Goal: Transaction & Acquisition: Purchase product/service

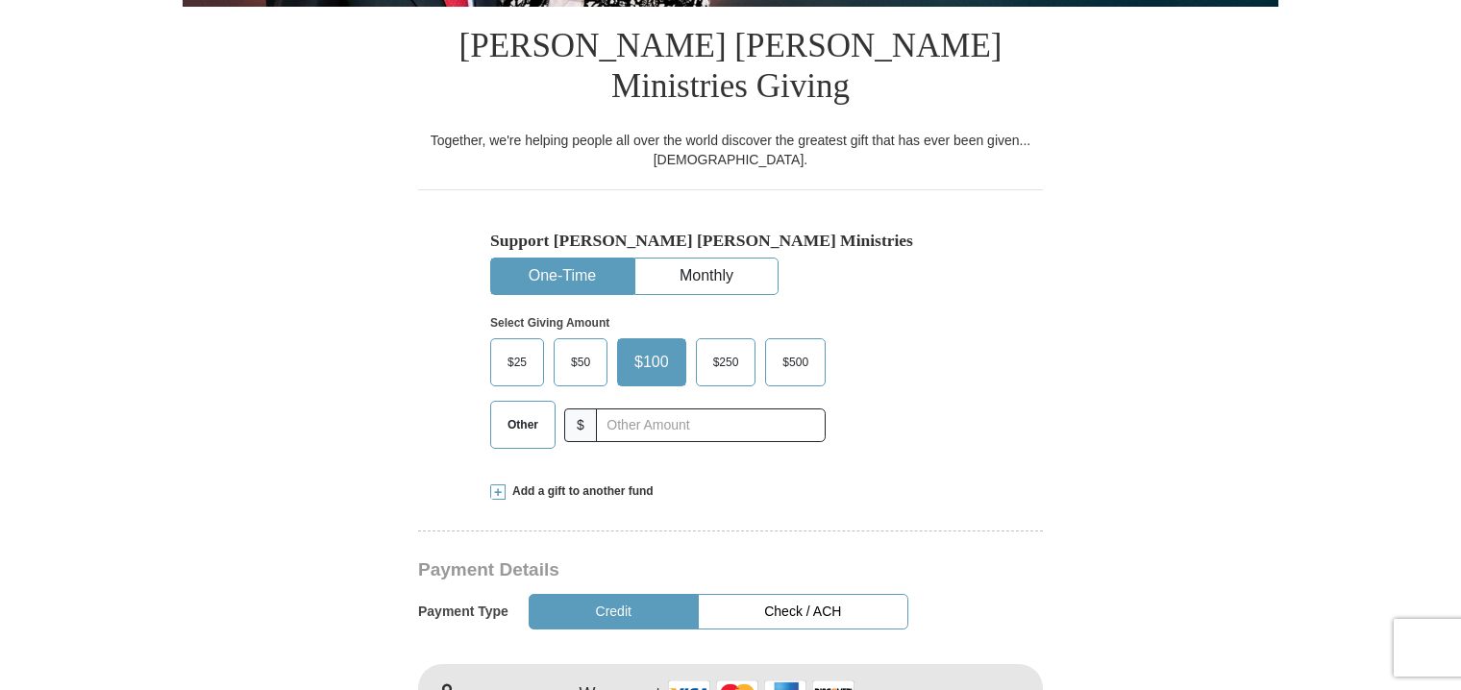
scroll to position [480, 0]
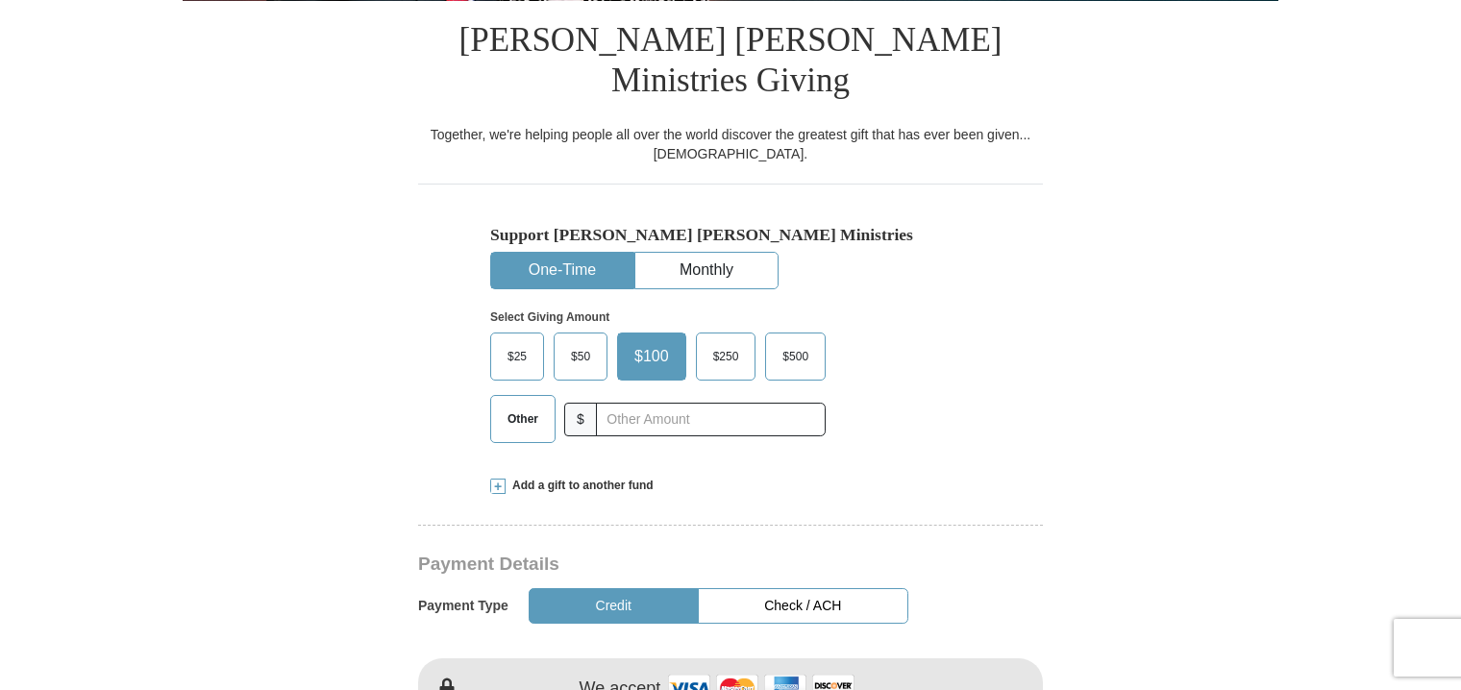
click at [579, 342] on span "$50" at bounding box center [580, 356] width 38 height 29
click at [0, 0] on input "$50" at bounding box center [0, 0] width 0 height 0
click at [583, 342] on span "$50" at bounding box center [583, 356] width 45 height 29
click at [0, 0] on input "$50" at bounding box center [0, 0] width 0 height 0
click at [495, 479] on span at bounding box center [497, 486] width 15 height 15
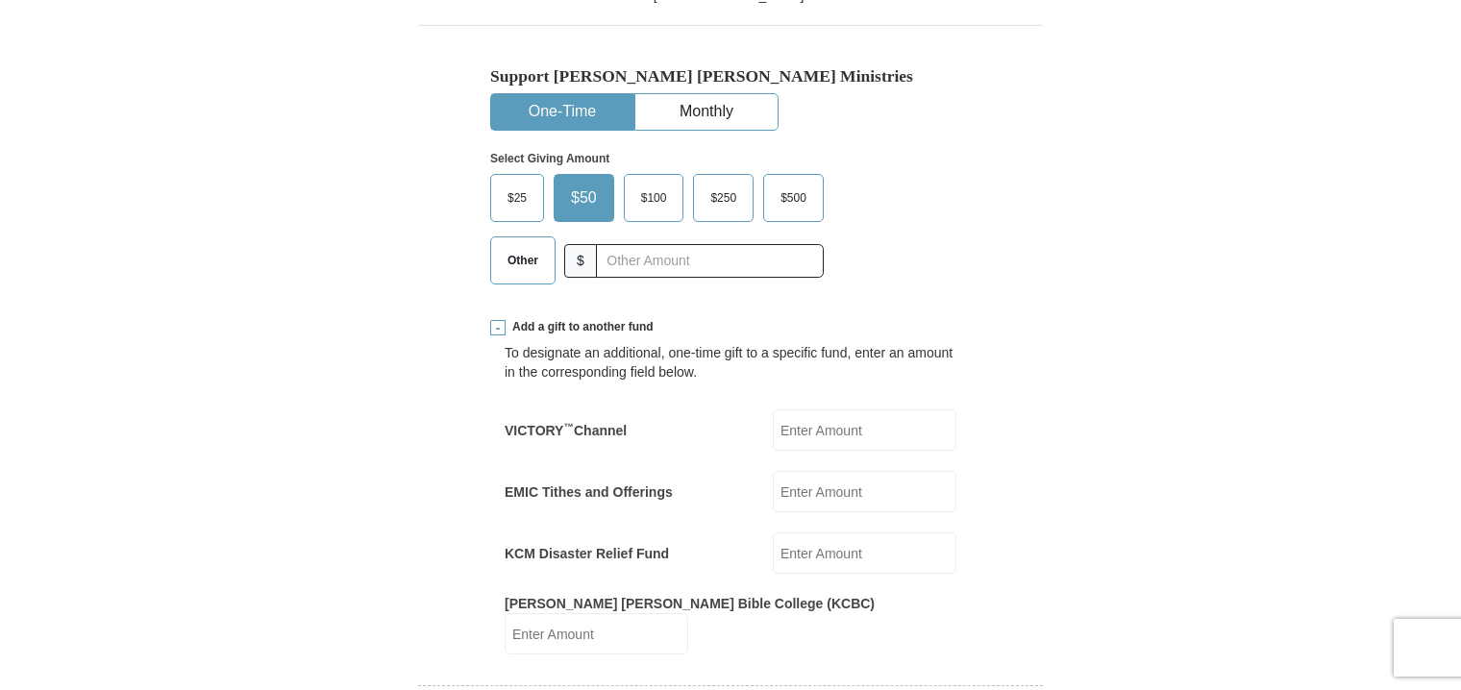
scroll to position [673, 0]
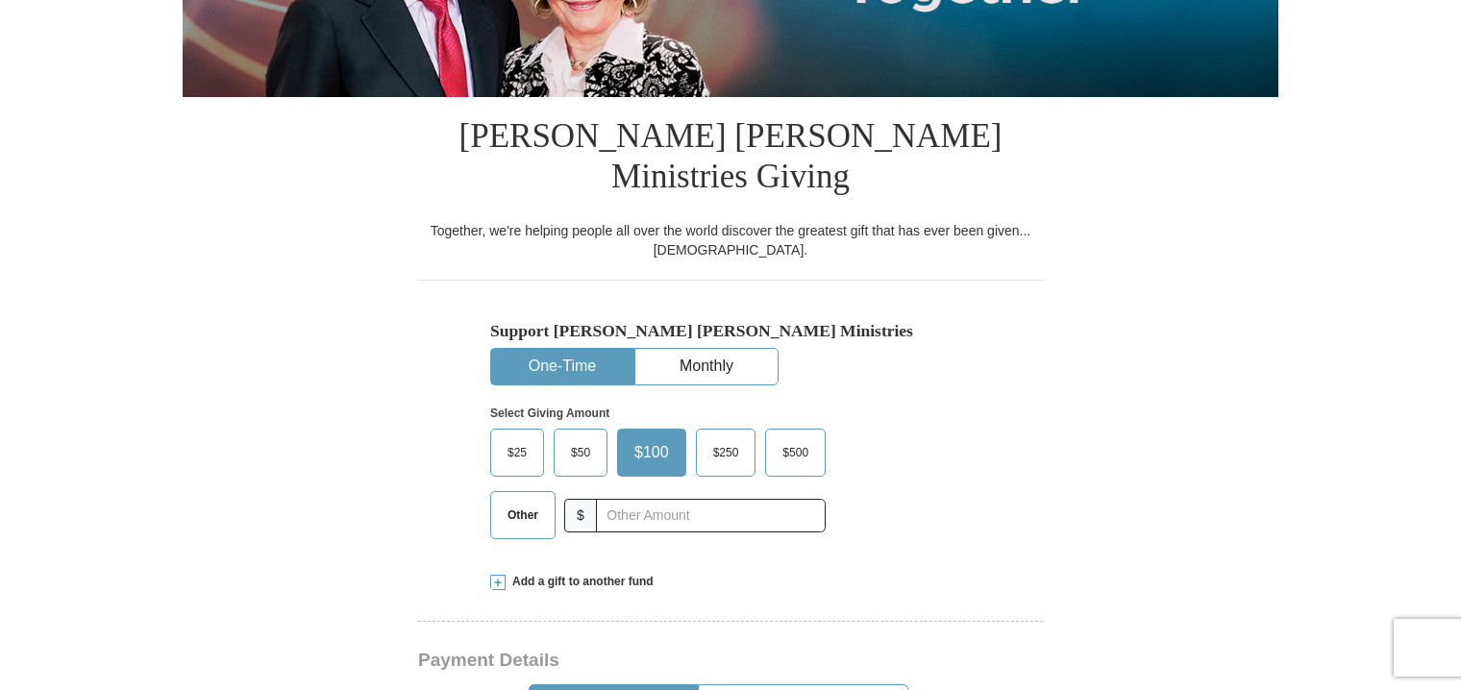
scroll to position [480, 0]
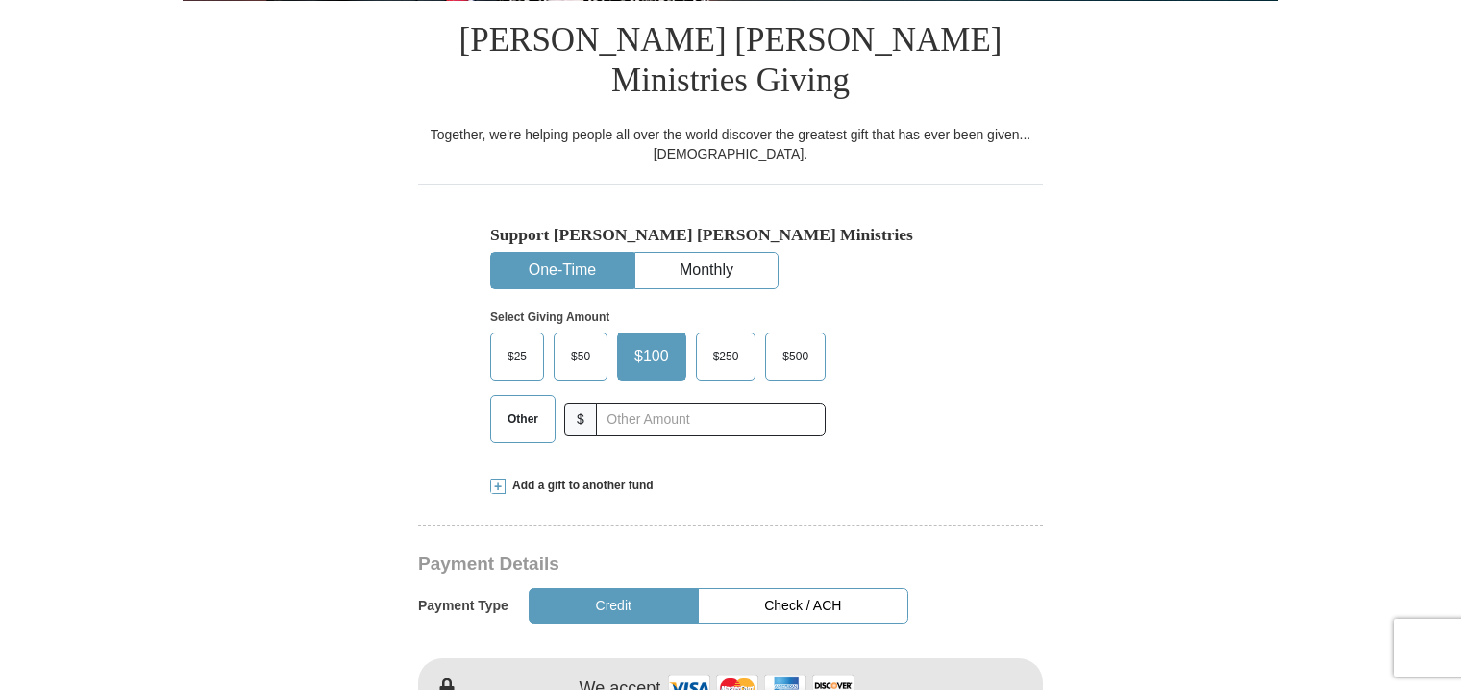
click at [529, 405] on span "Other" at bounding box center [523, 419] width 50 height 29
click at [0, 0] on input "Other" at bounding box center [0, 0] width 0 height 0
click at [507, 478] on span "Add a gift to another fund" at bounding box center [579, 486] width 148 height 16
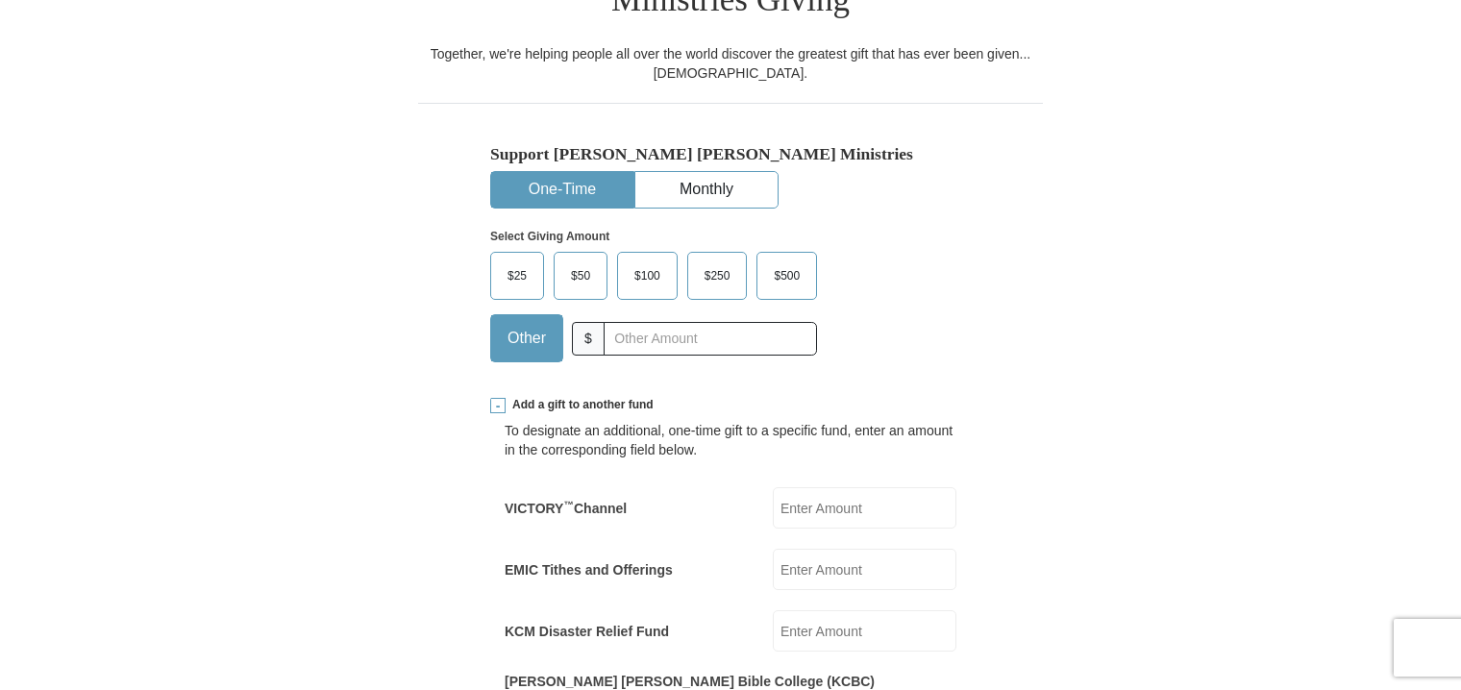
scroll to position [673, 0]
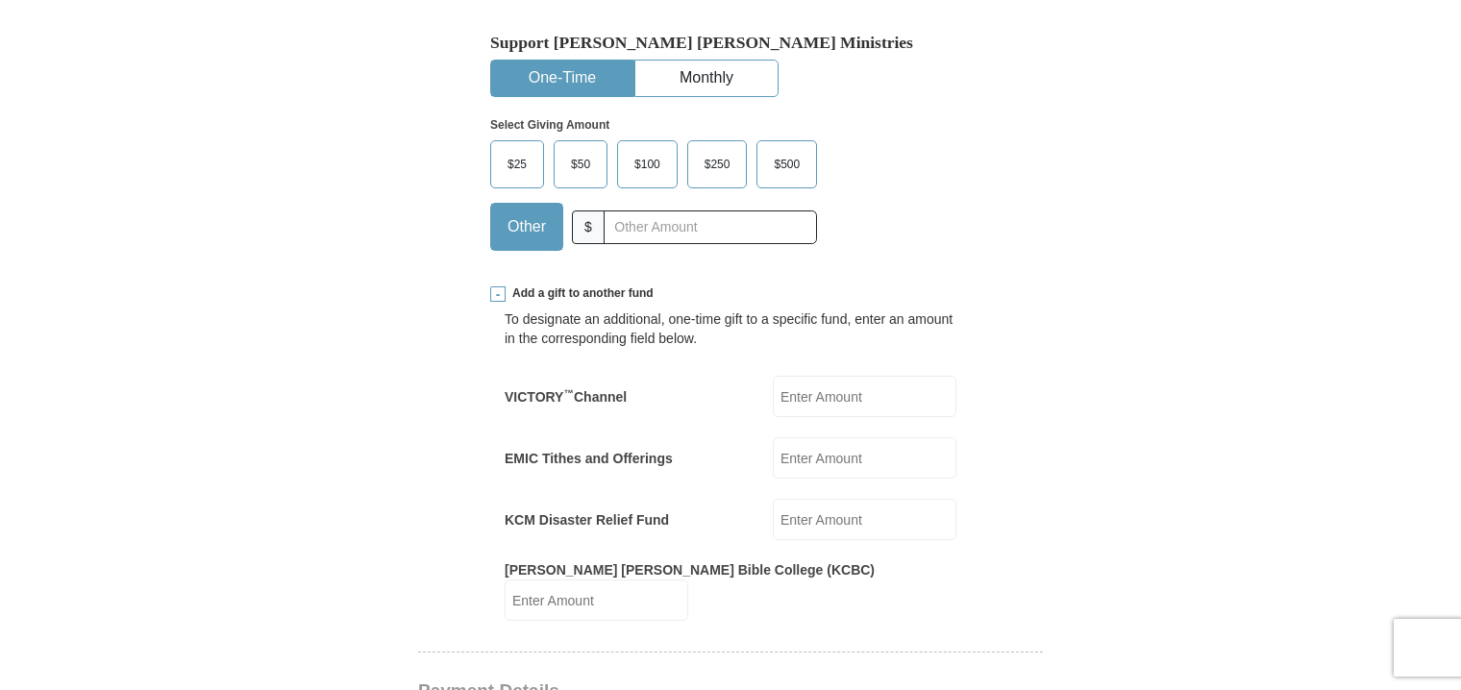
click at [818, 437] on input "EMIC Tithes and Offerings" at bounding box center [865, 457] width 184 height 41
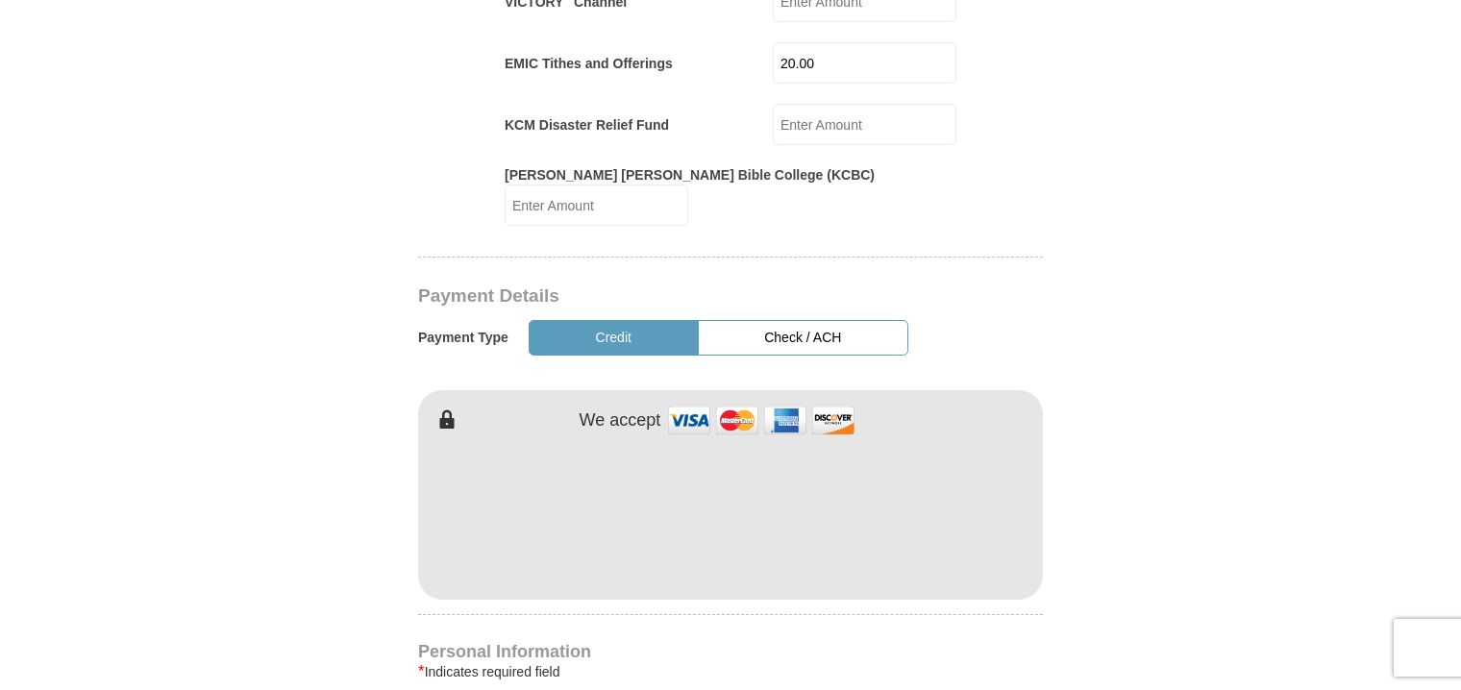
scroll to position [1153, 0]
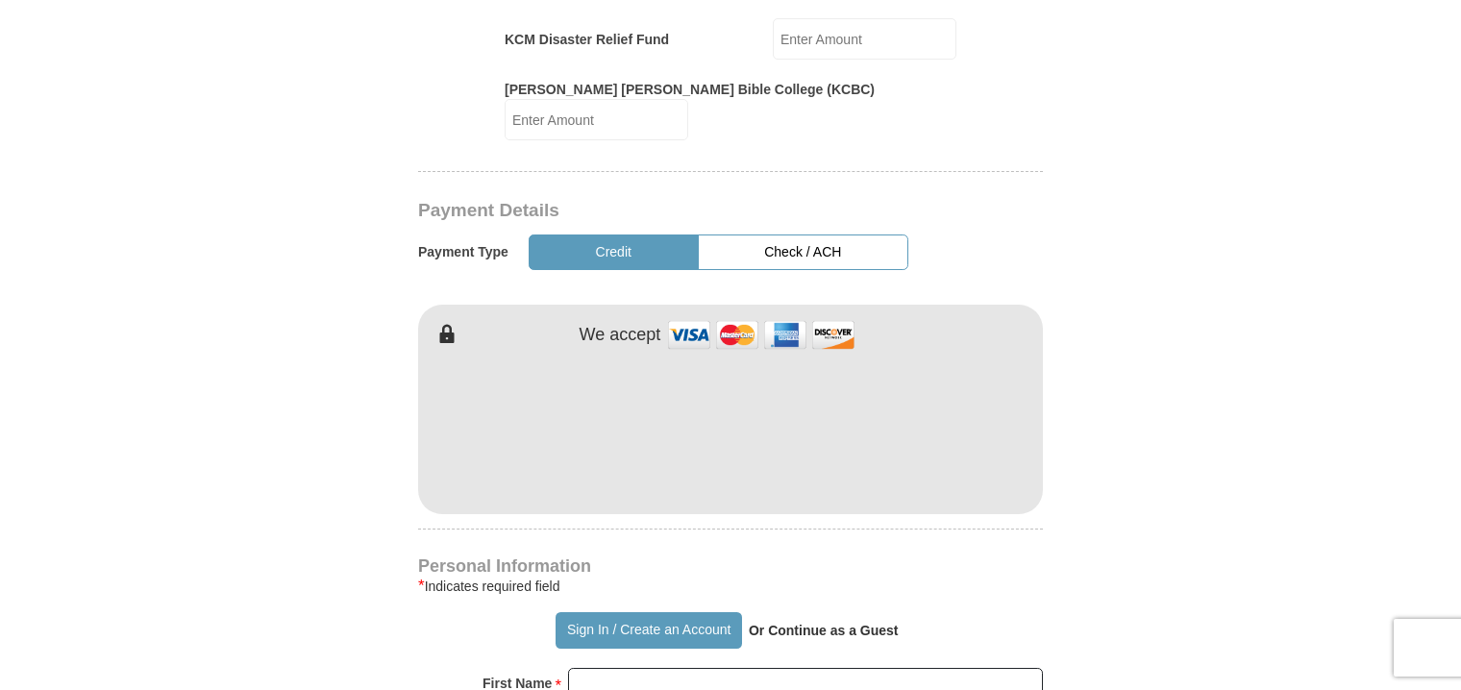
type input "20.00"
click at [770, 234] on button "Check / ACH" at bounding box center [803, 252] width 210 height 36
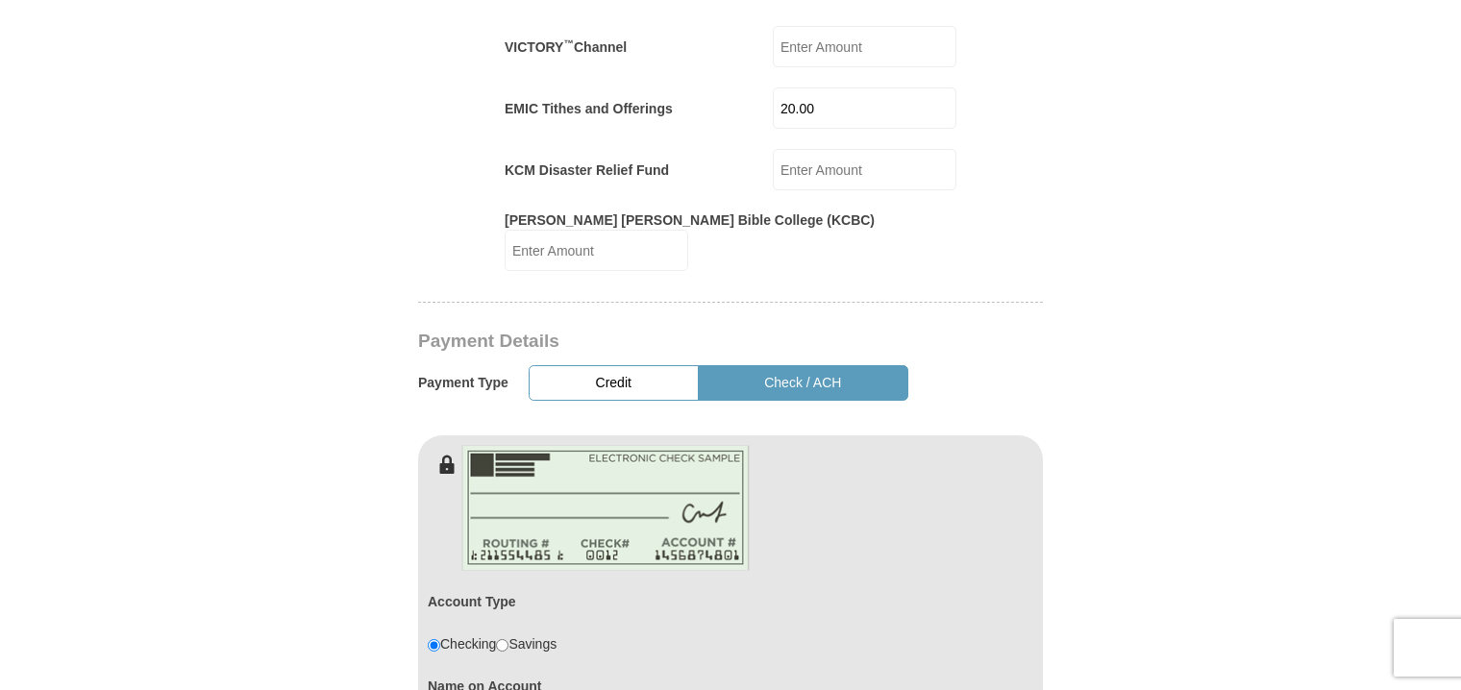
scroll to position [1057, 0]
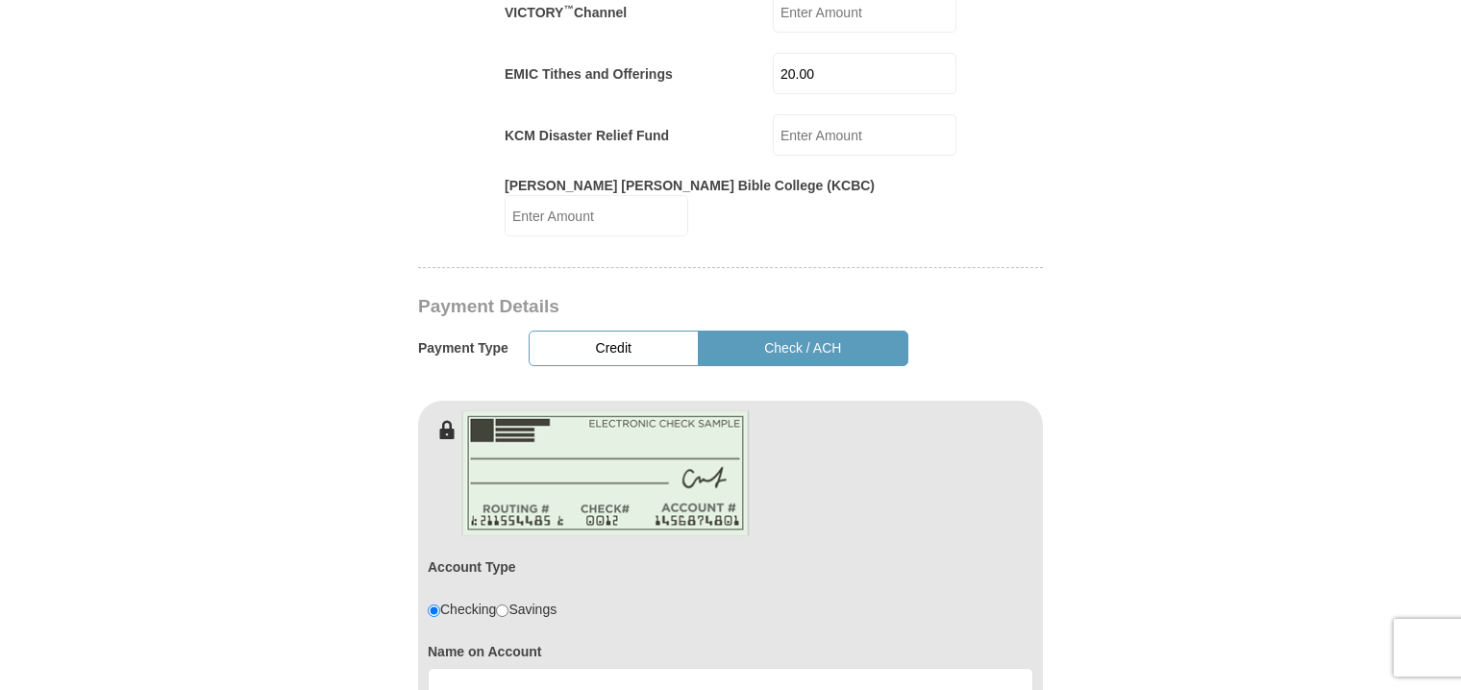
click at [608, 331] on button "Credit" at bounding box center [614, 349] width 170 height 36
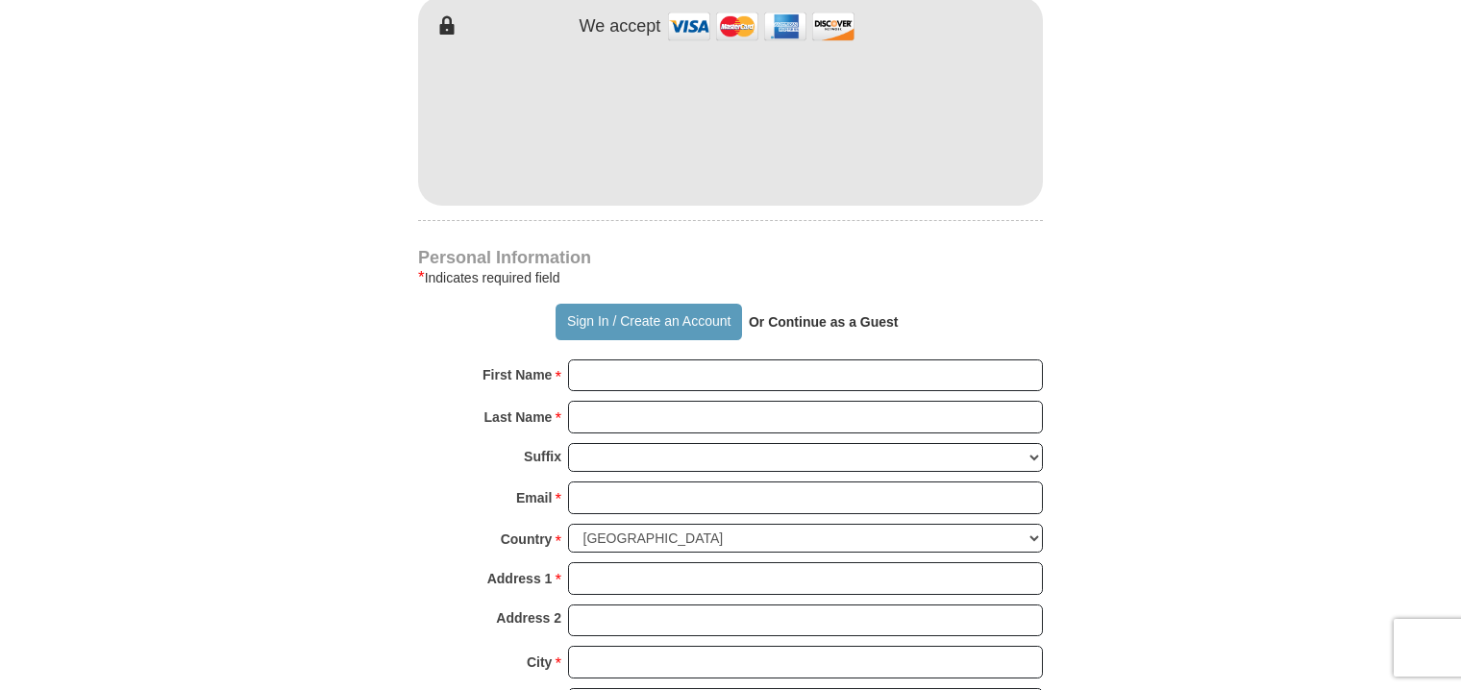
scroll to position [1538, 0]
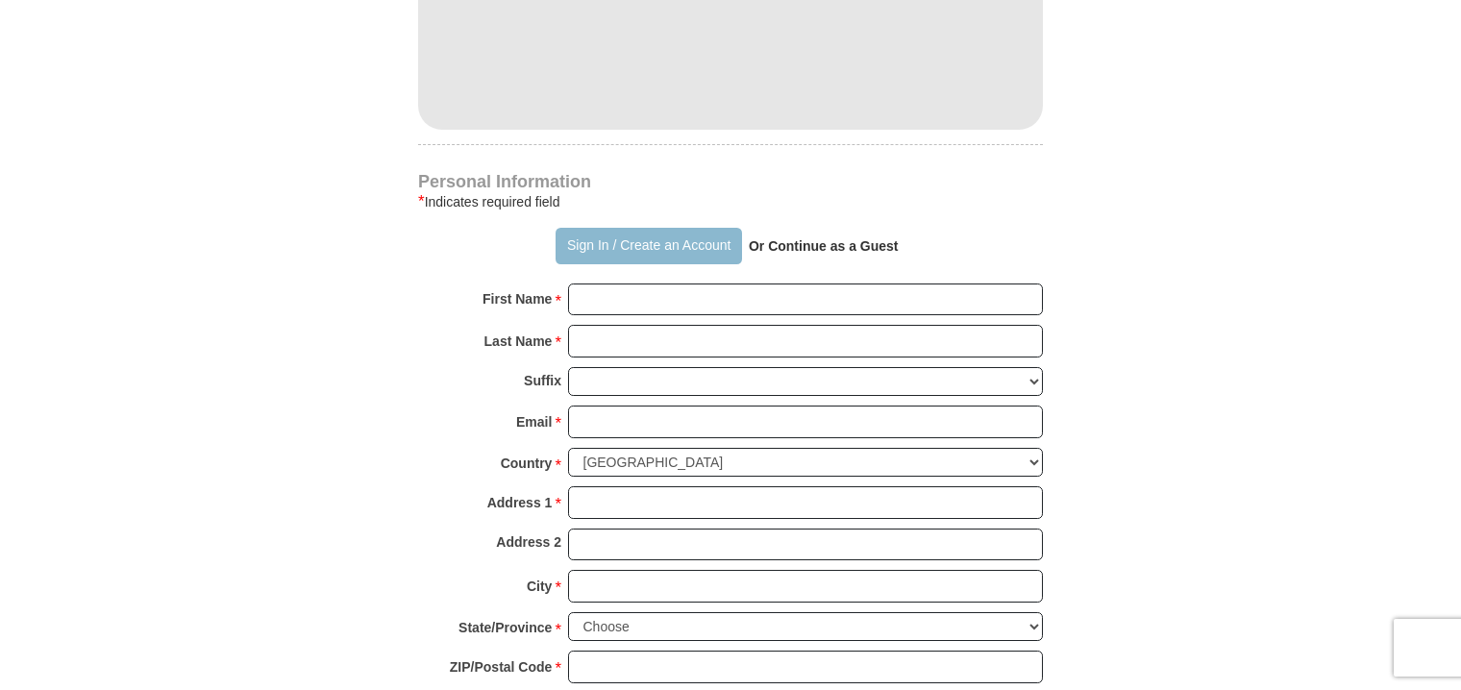
click at [580, 228] on button "Sign In / Create an Account" at bounding box center [647, 246] width 185 height 37
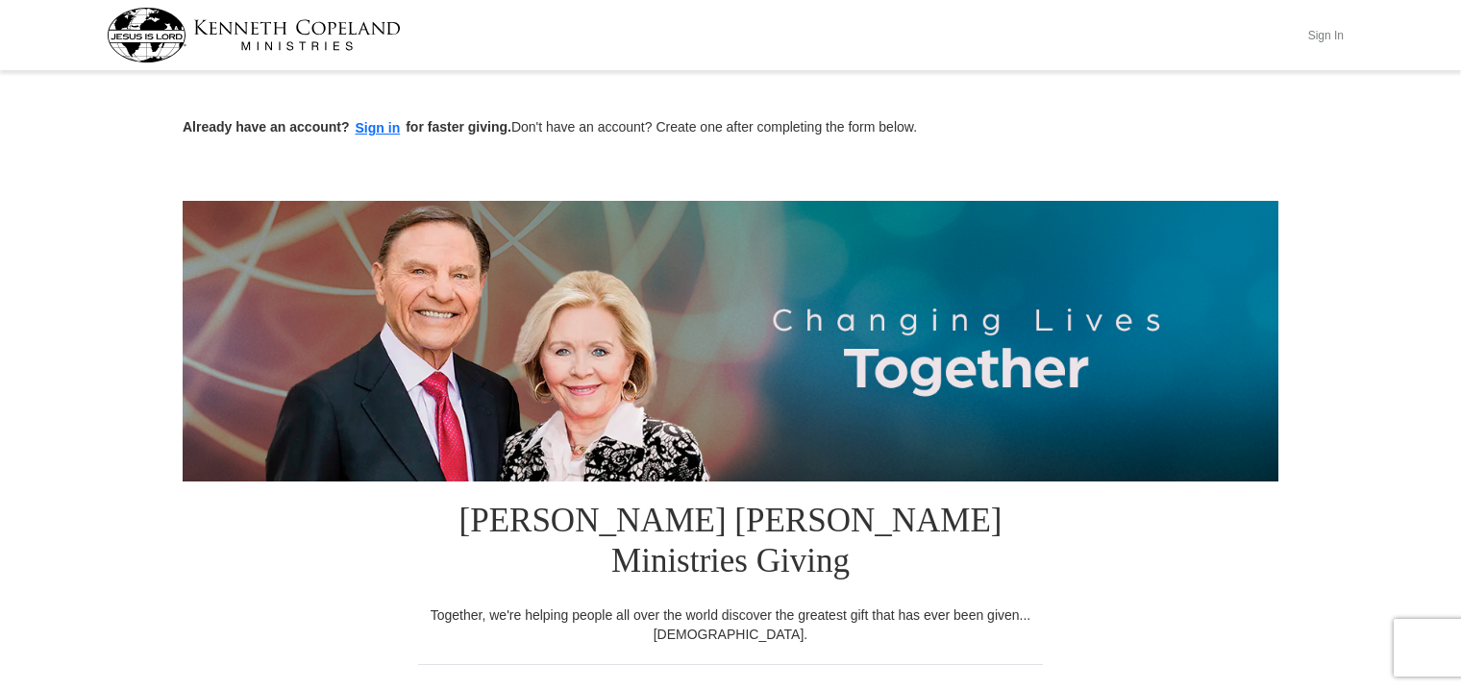
click at [1312, 34] on button "Sign In" at bounding box center [1325, 35] width 58 height 30
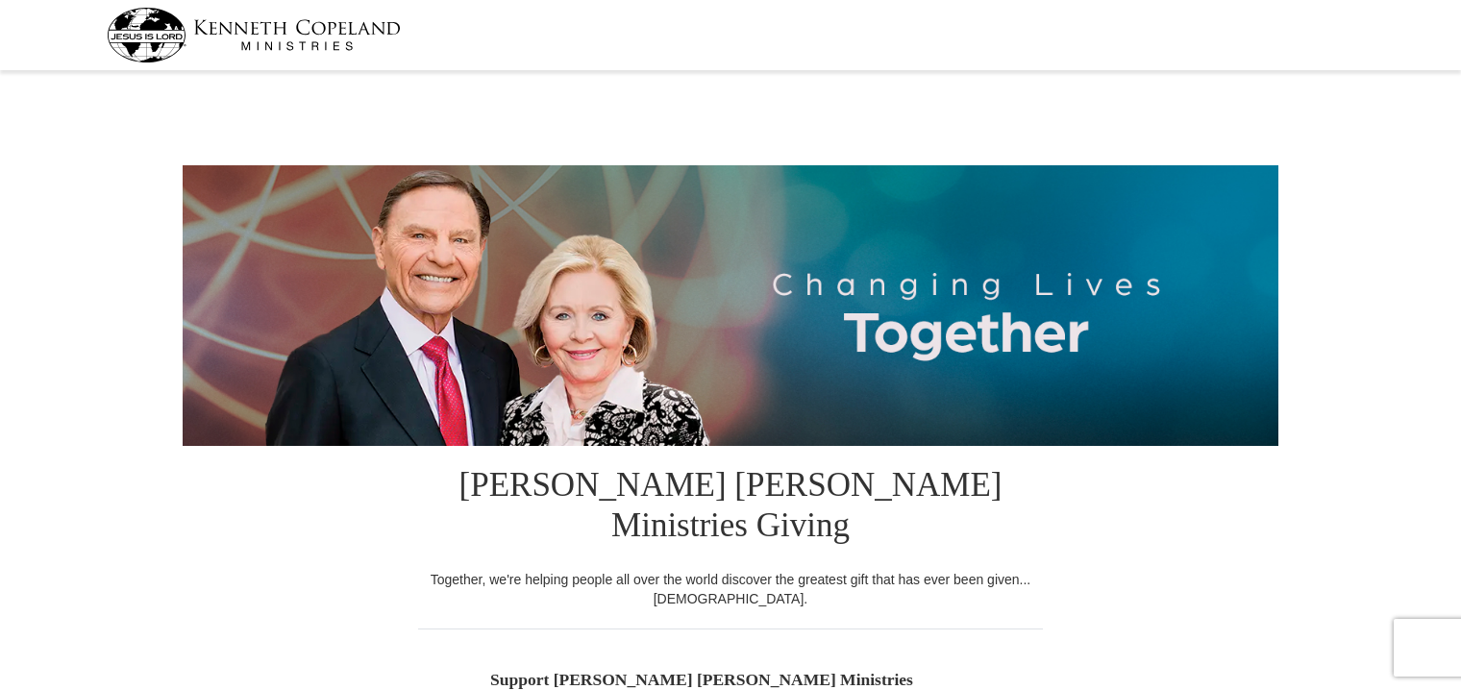
select select "OR"
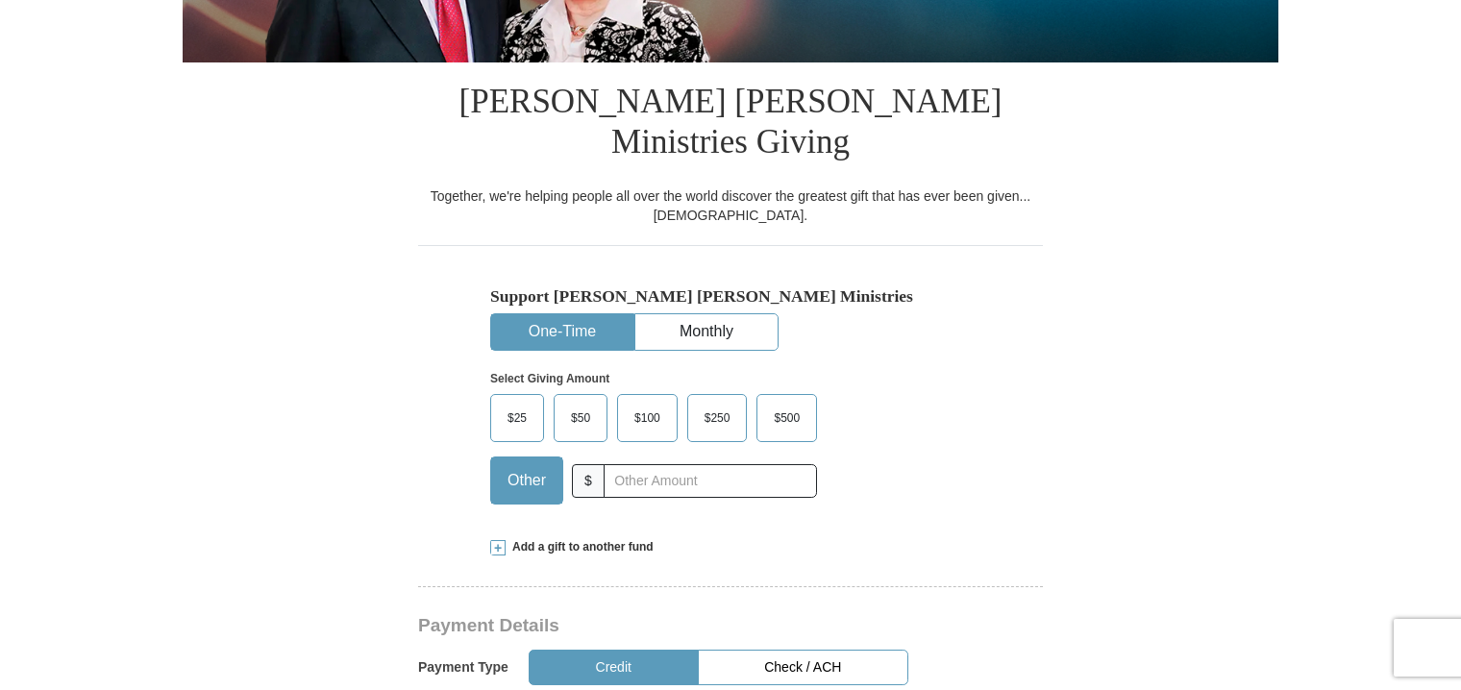
scroll to position [384, 0]
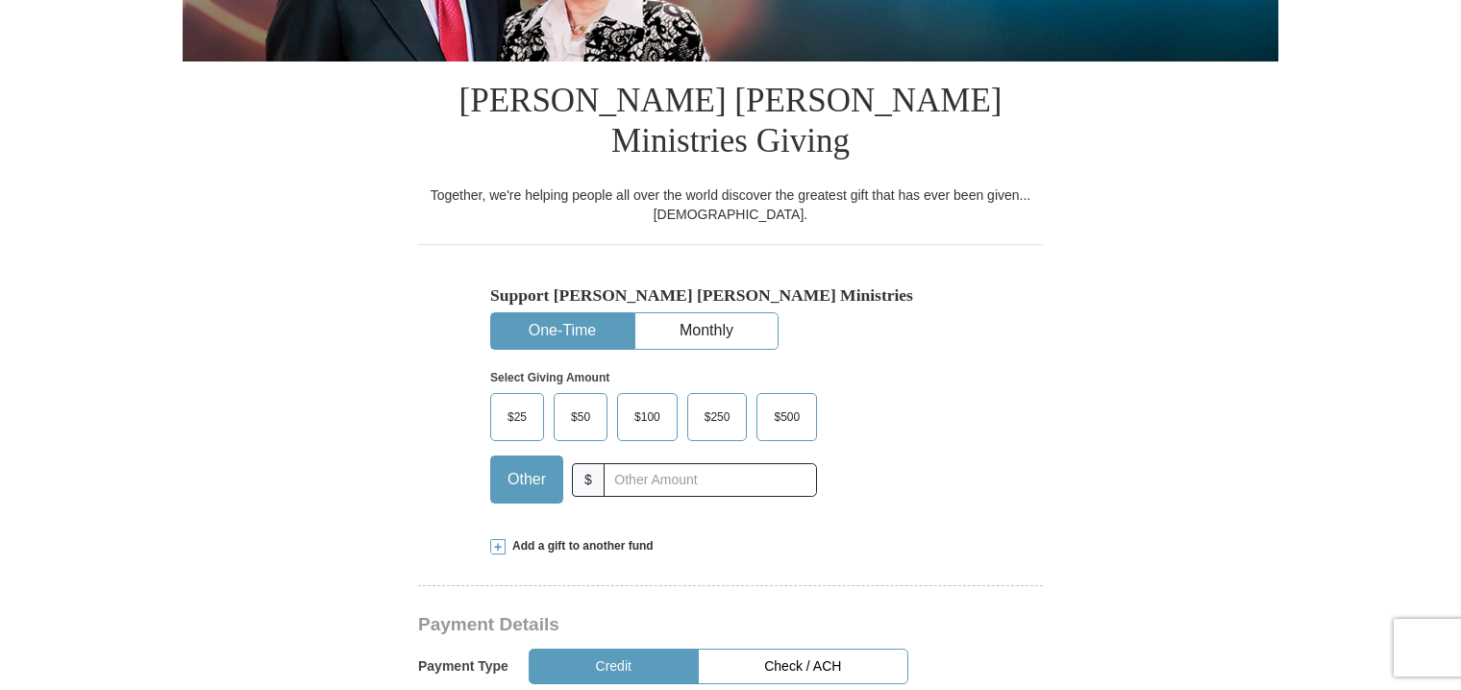
click at [528, 465] on span "Other" at bounding box center [527, 479] width 58 height 29
click at [0, 0] on input "Other" at bounding box center [0, 0] width 0 height 0
click at [613, 463] on input "text" at bounding box center [710, 480] width 213 height 34
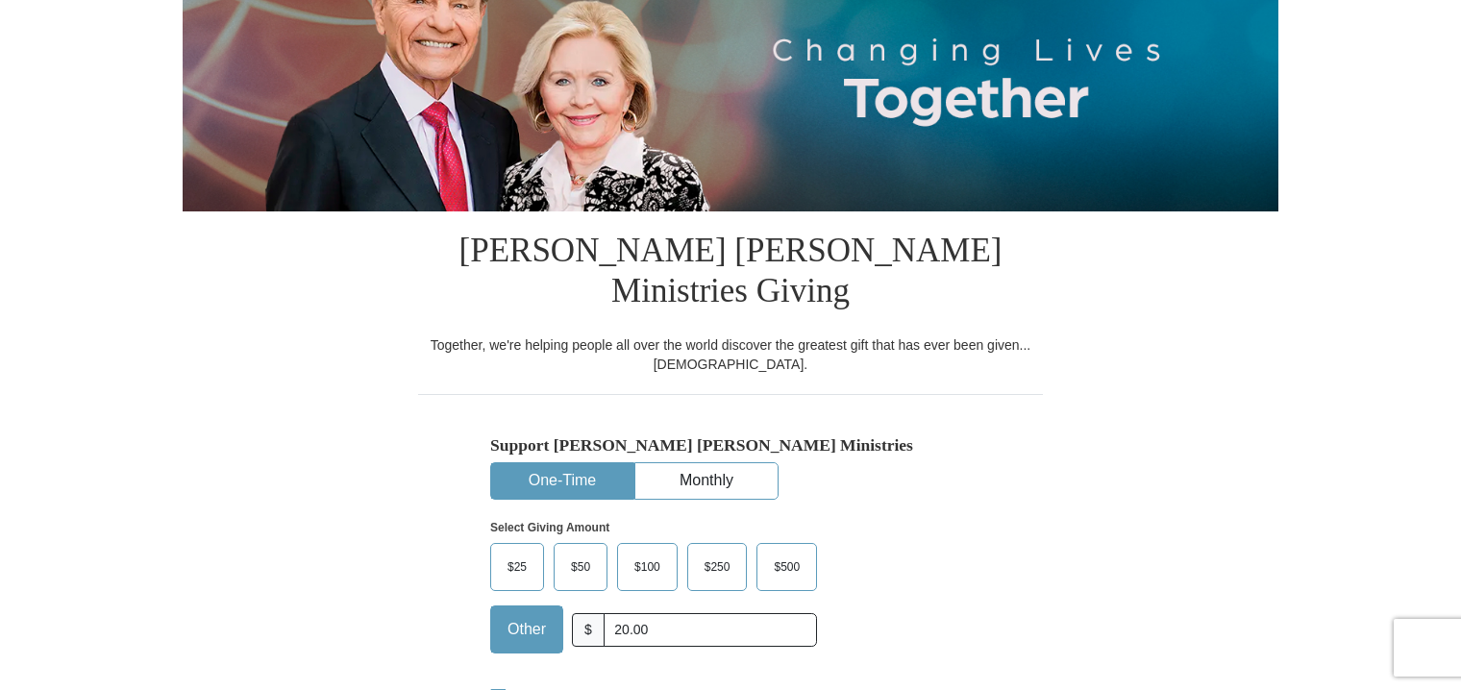
scroll to position [192, 0]
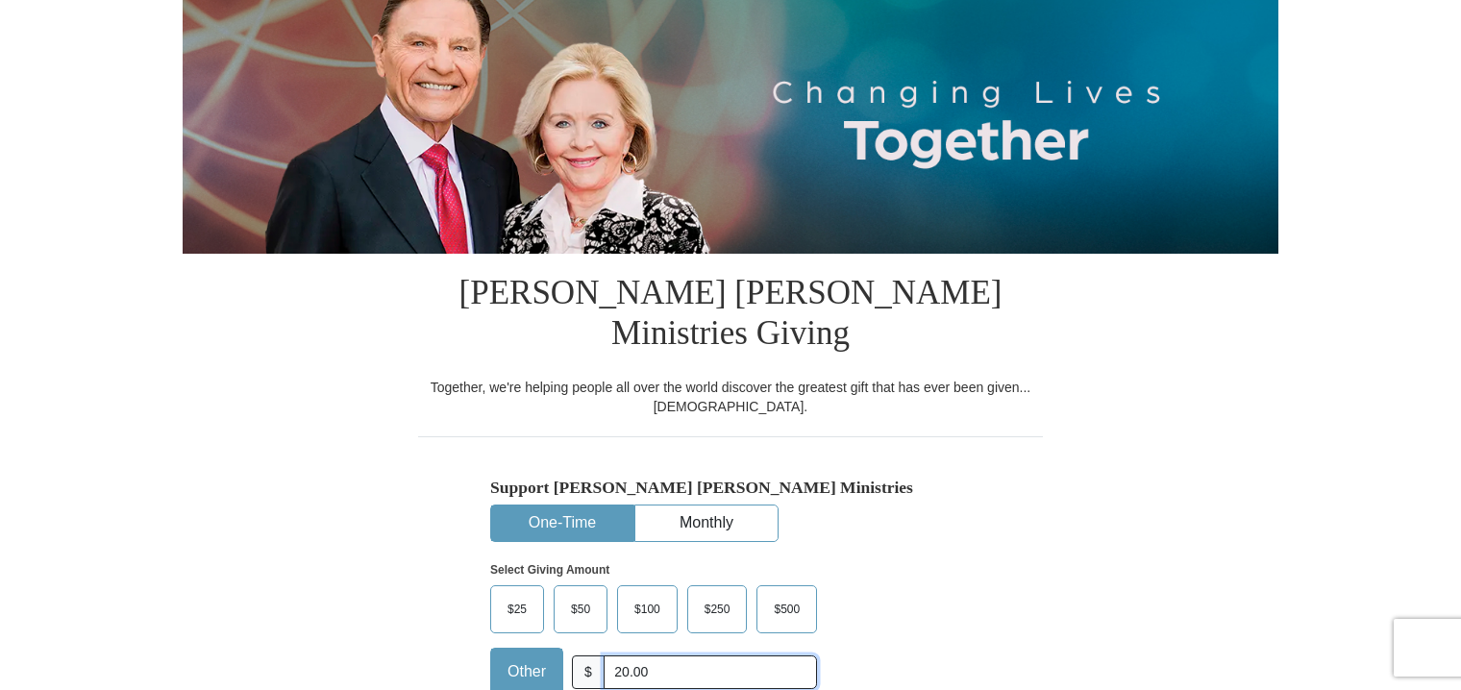
drag, startPoint x: 677, startPoint y: 629, endPoint x: 575, endPoint y: 623, distance: 102.1
click at [575, 648] on div "Other $ 20.00" at bounding box center [653, 672] width 327 height 48
type input "0"
click at [1039, 608] on div "Support Kenneth Copeland Ministries One-Time Monthly Select Giving Amount Amoun…" at bounding box center [730, 573] width 625 height 274
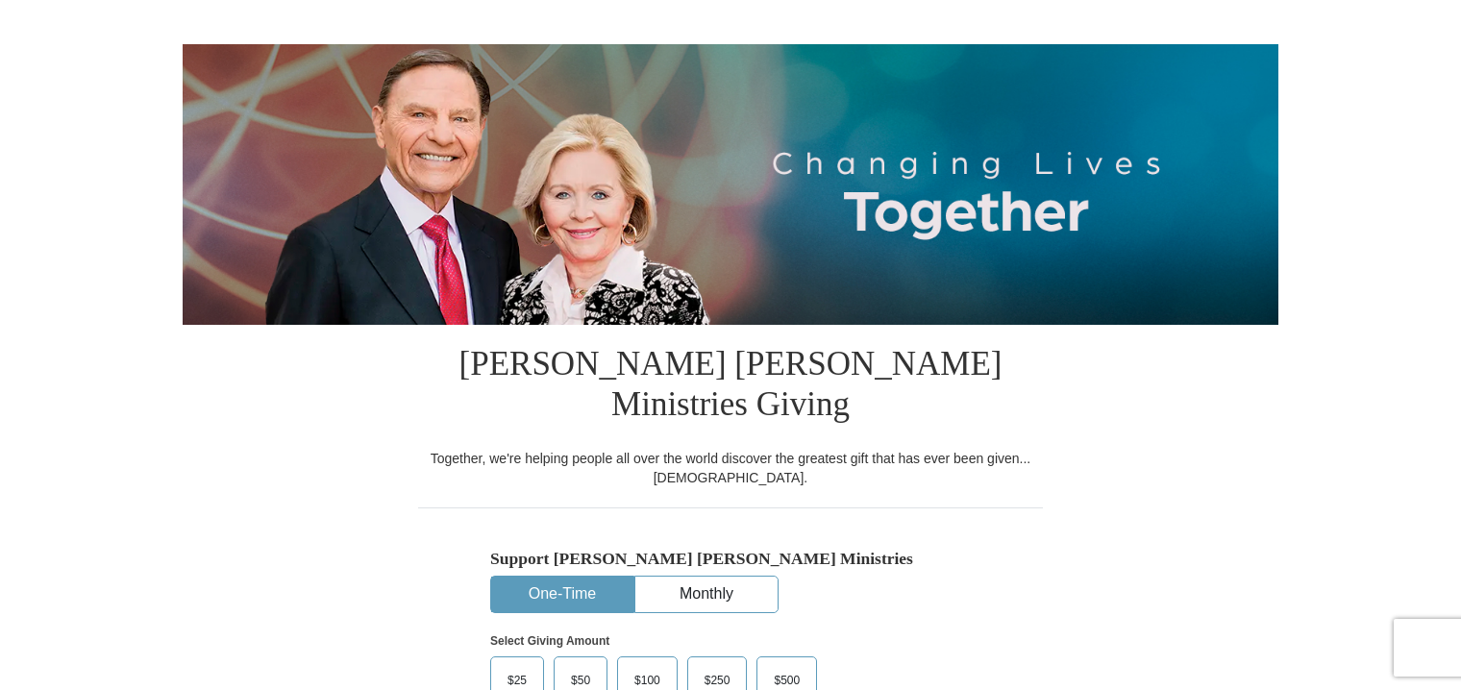
scroll to position [0, 0]
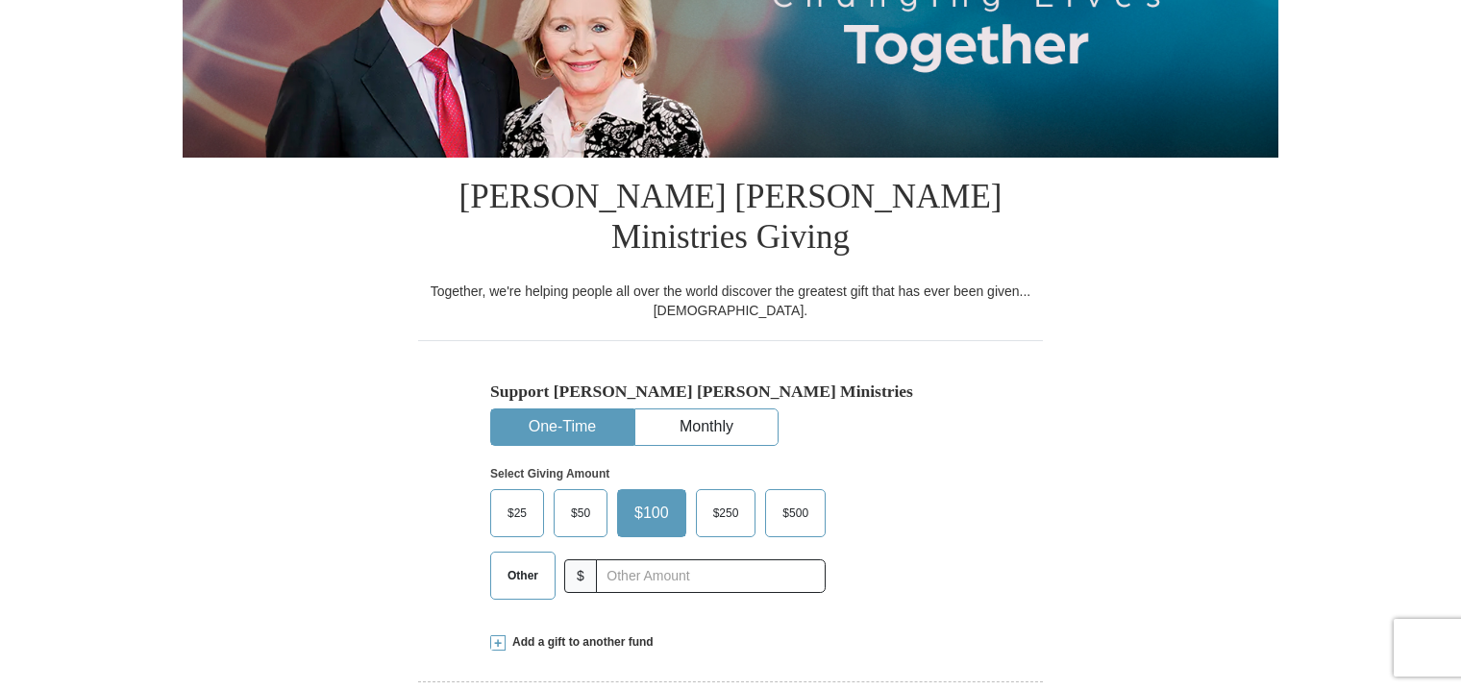
select select "OR"
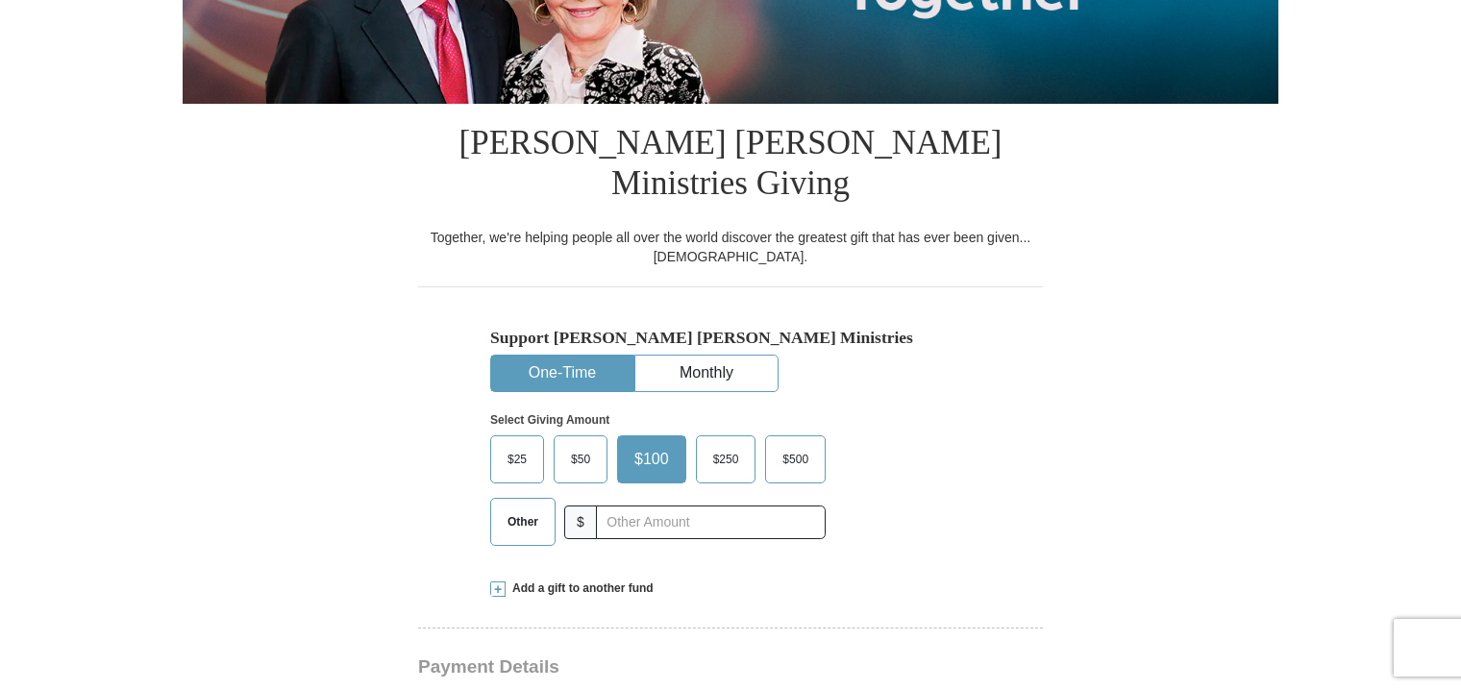
scroll to position [384, 0]
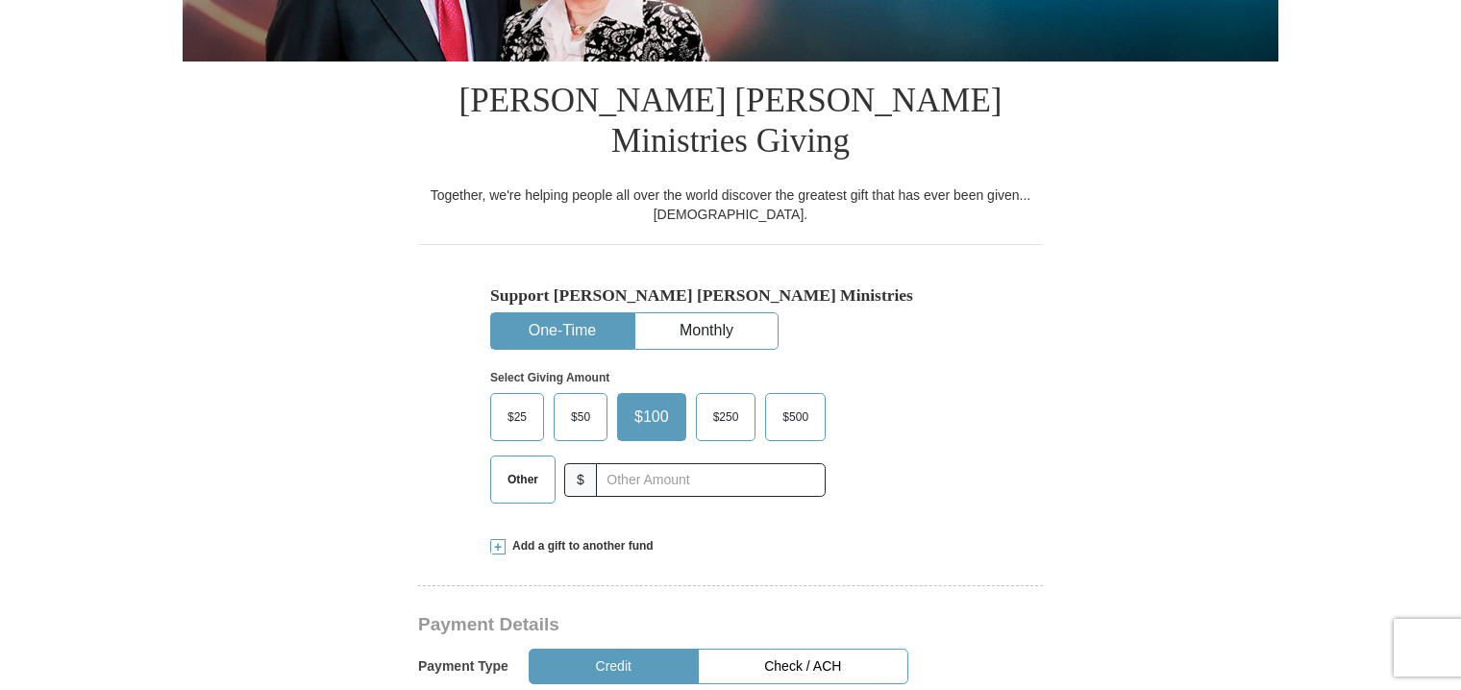
click at [514, 465] on span "Other" at bounding box center [523, 479] width 50 height 29
click at [0, 0] on input "Other" at bounding box center [0, 0] width 0 height 0
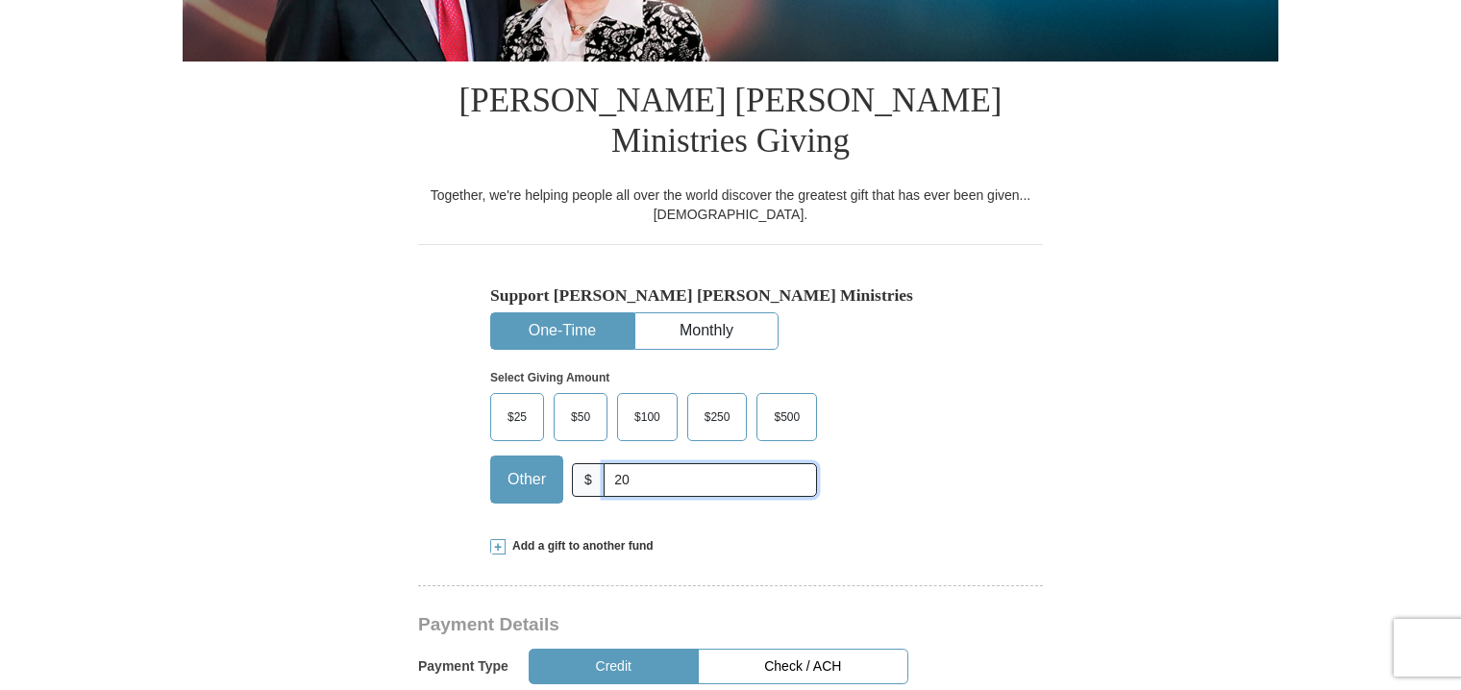
type input "20"
click at [599, 649] on button "Credit" at bounding box center [614, 667] width 170 height 36
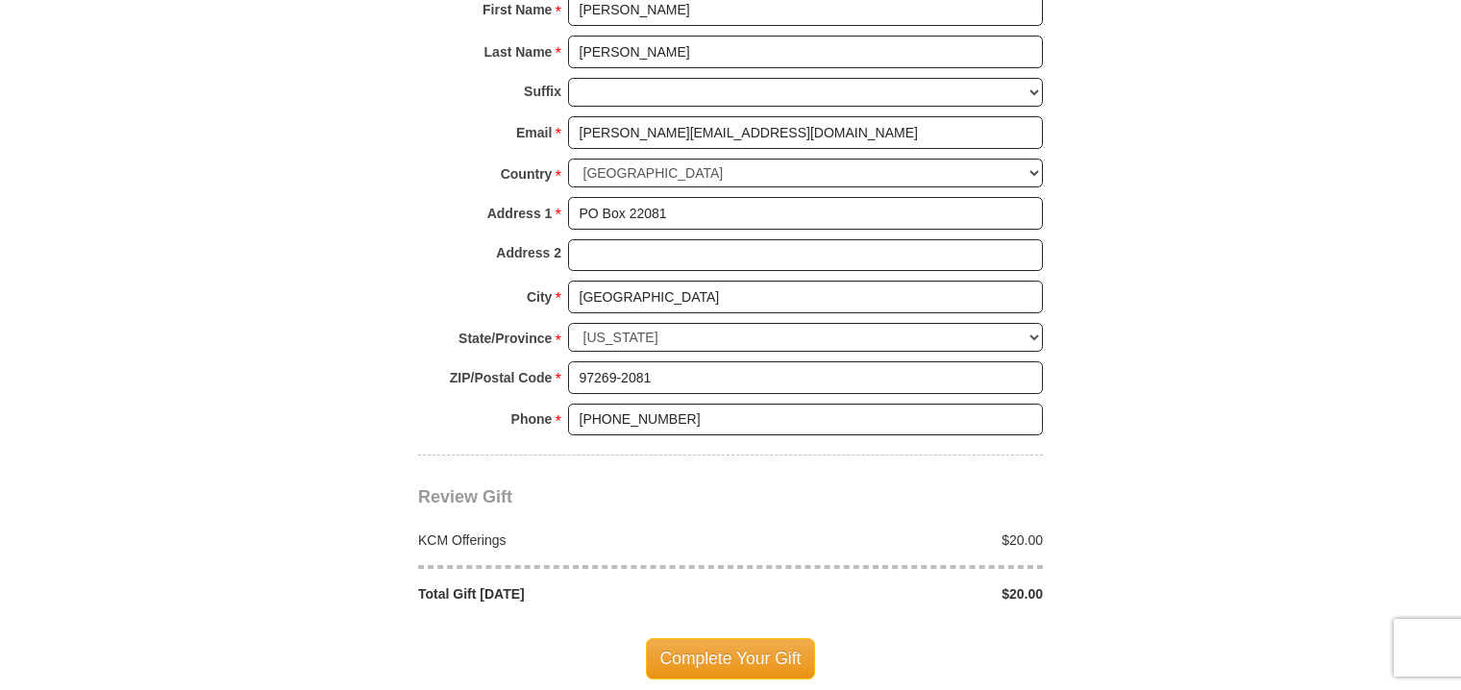
scroll to position [1634, 0]
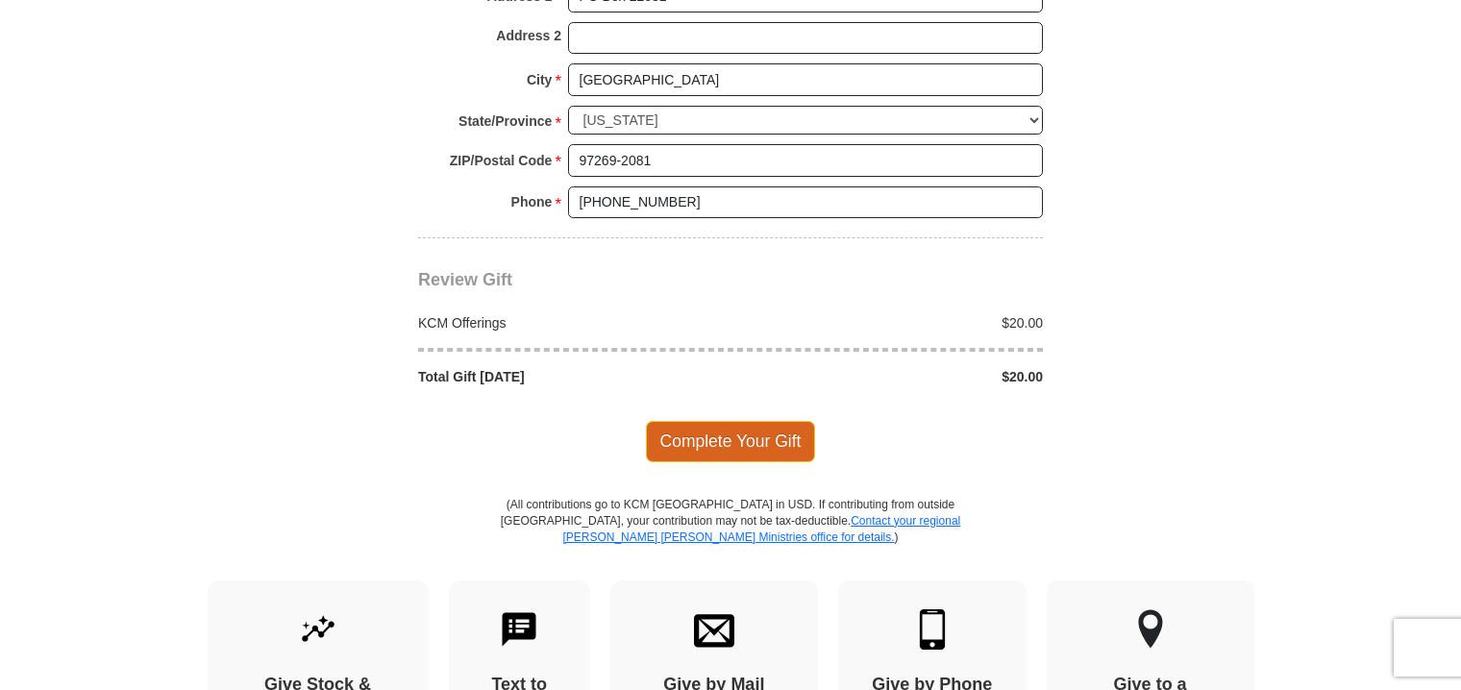
click at [732, 421] on span "Complete Your Gift" at bounding box center [731, 441] width 170 height 40
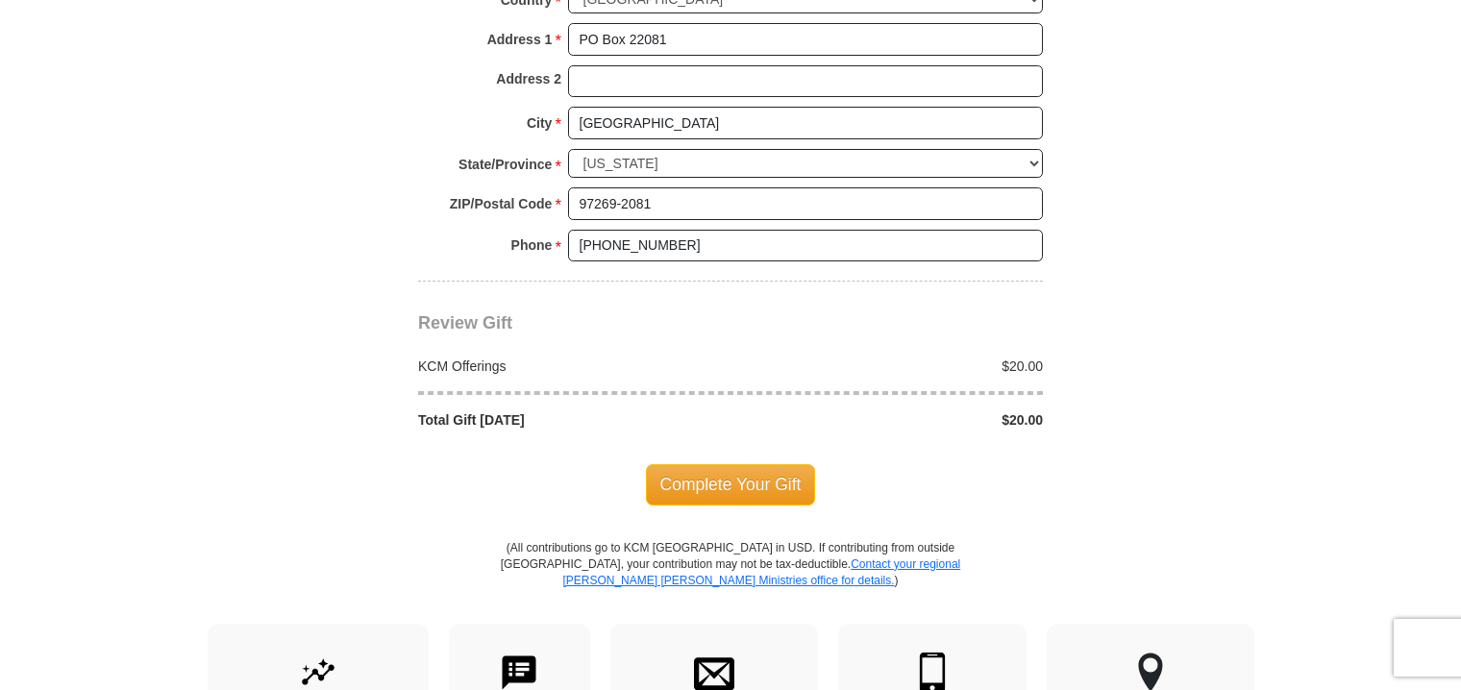
scroll to position [1707, 0]
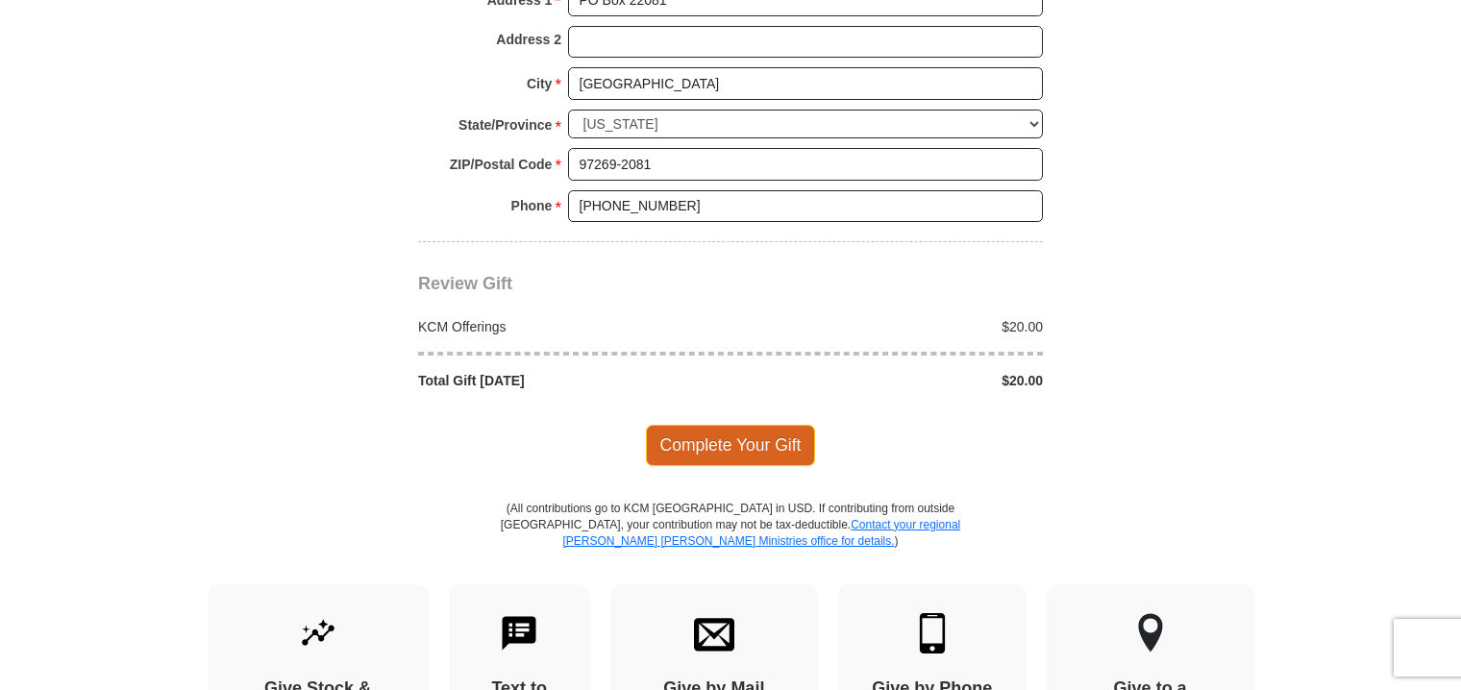
click at [736, 425] on span "Complete Your Gift" at bounding box center [731, 445] width 170 height 40
click at [722, 425] on span "Complete Your Gift" at bounding box center [731, 445] width 170 height 40
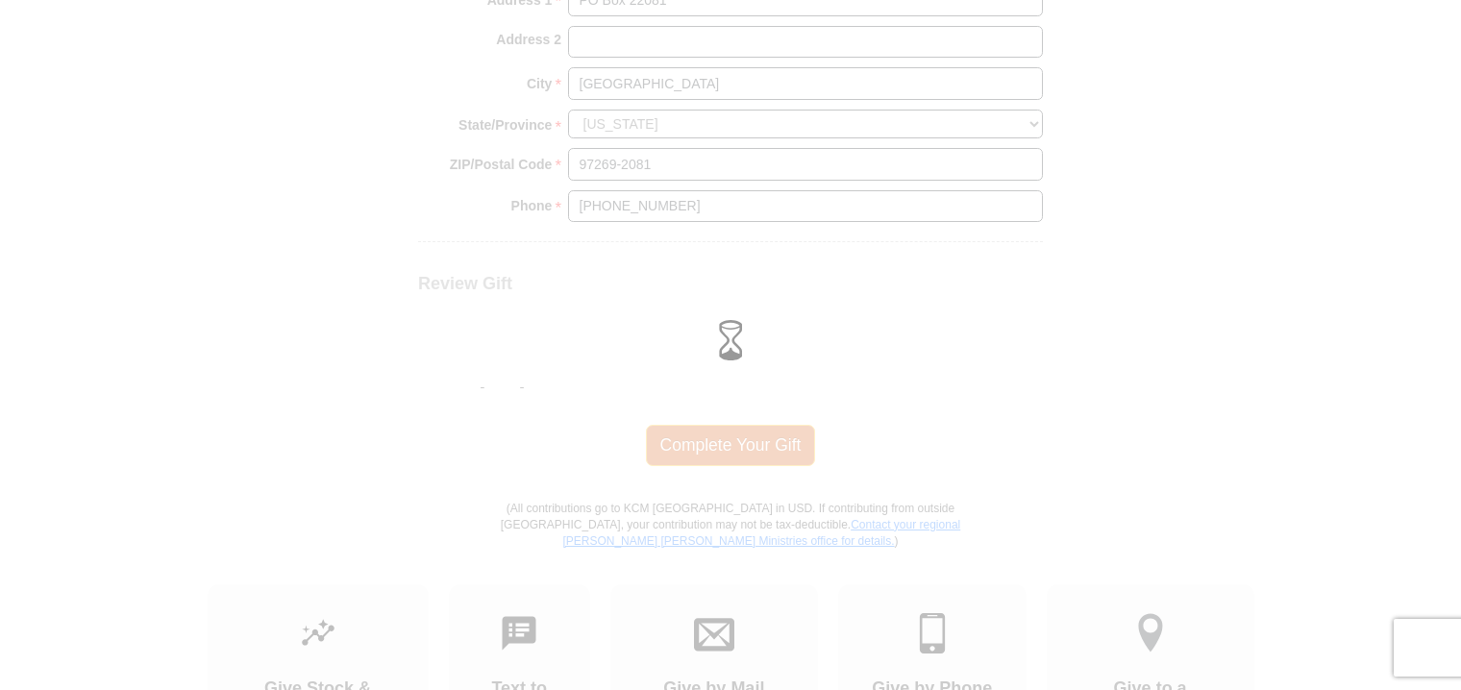
scroll to position [1630, 0]
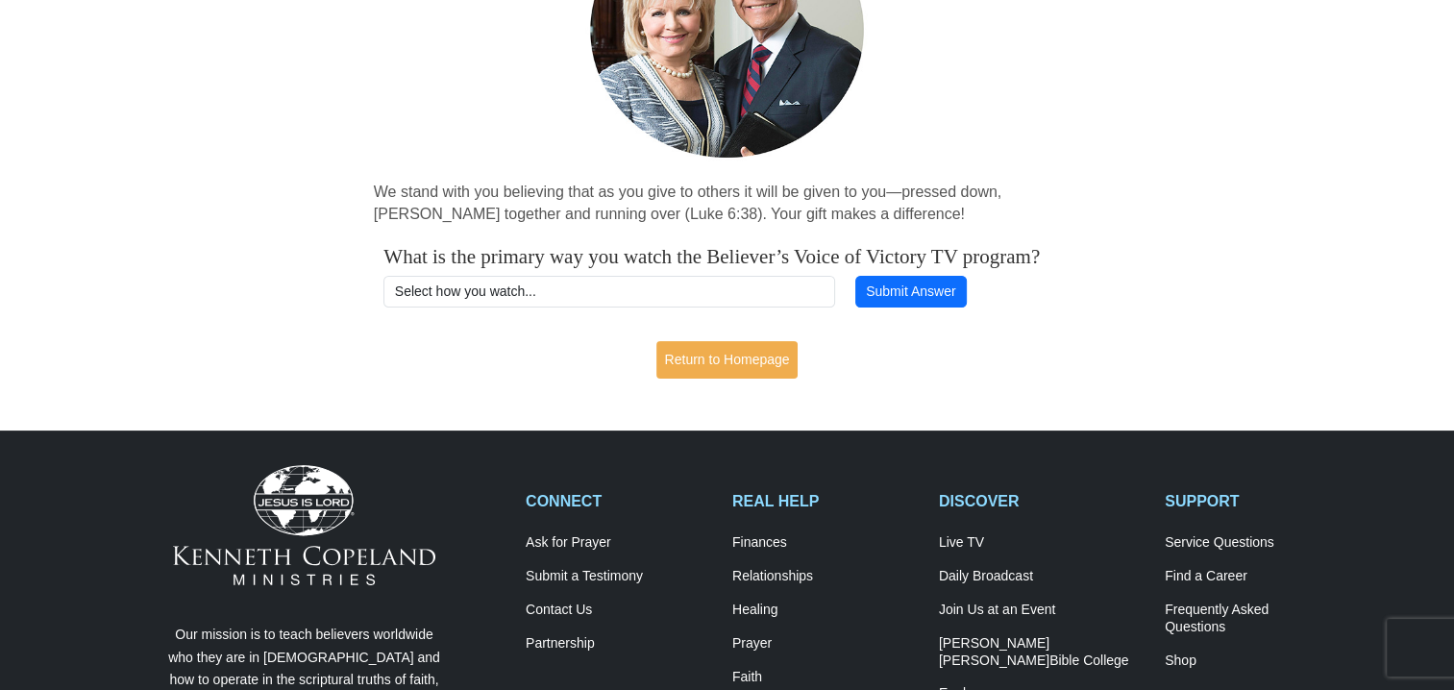
scroll to position [96, 0]
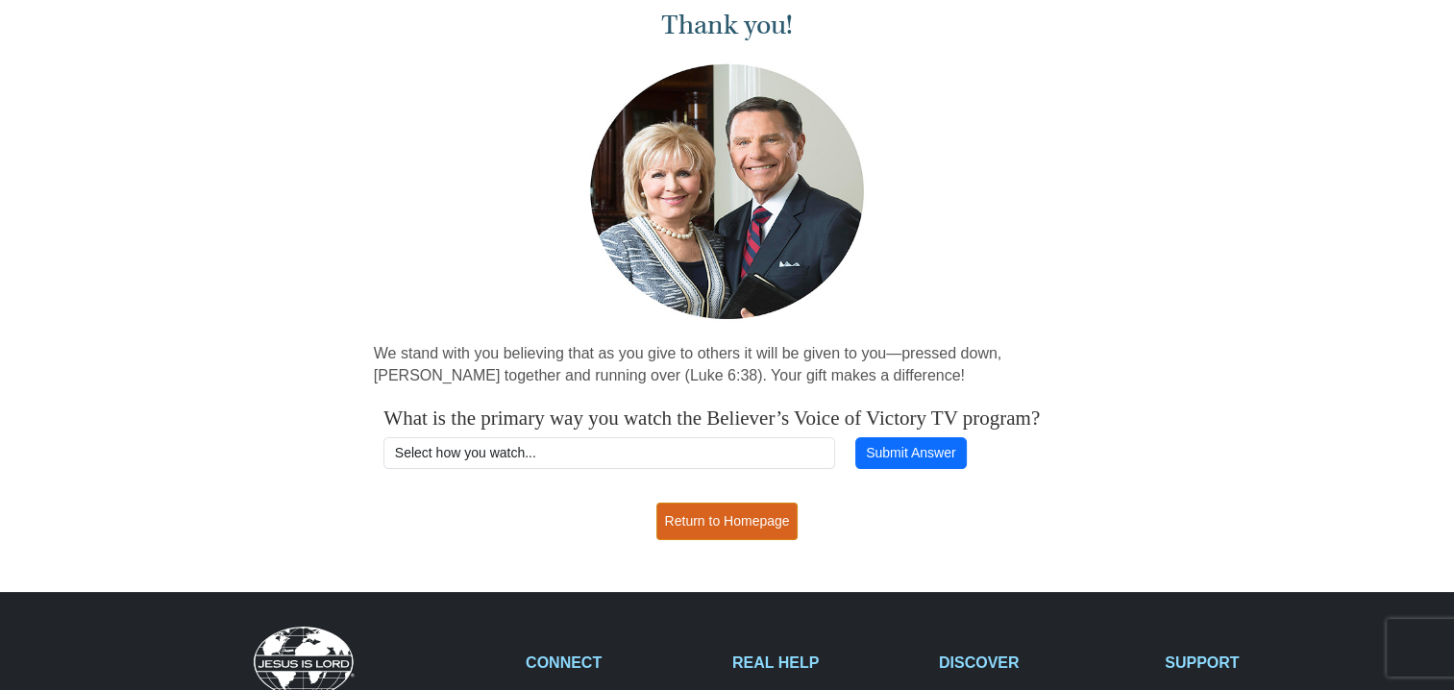
click at [718, 540] on link "Return to Homepage" at bounding box center [727, 521] width 142 height 37
